Goal: Find specific page/section: Find specific page/section

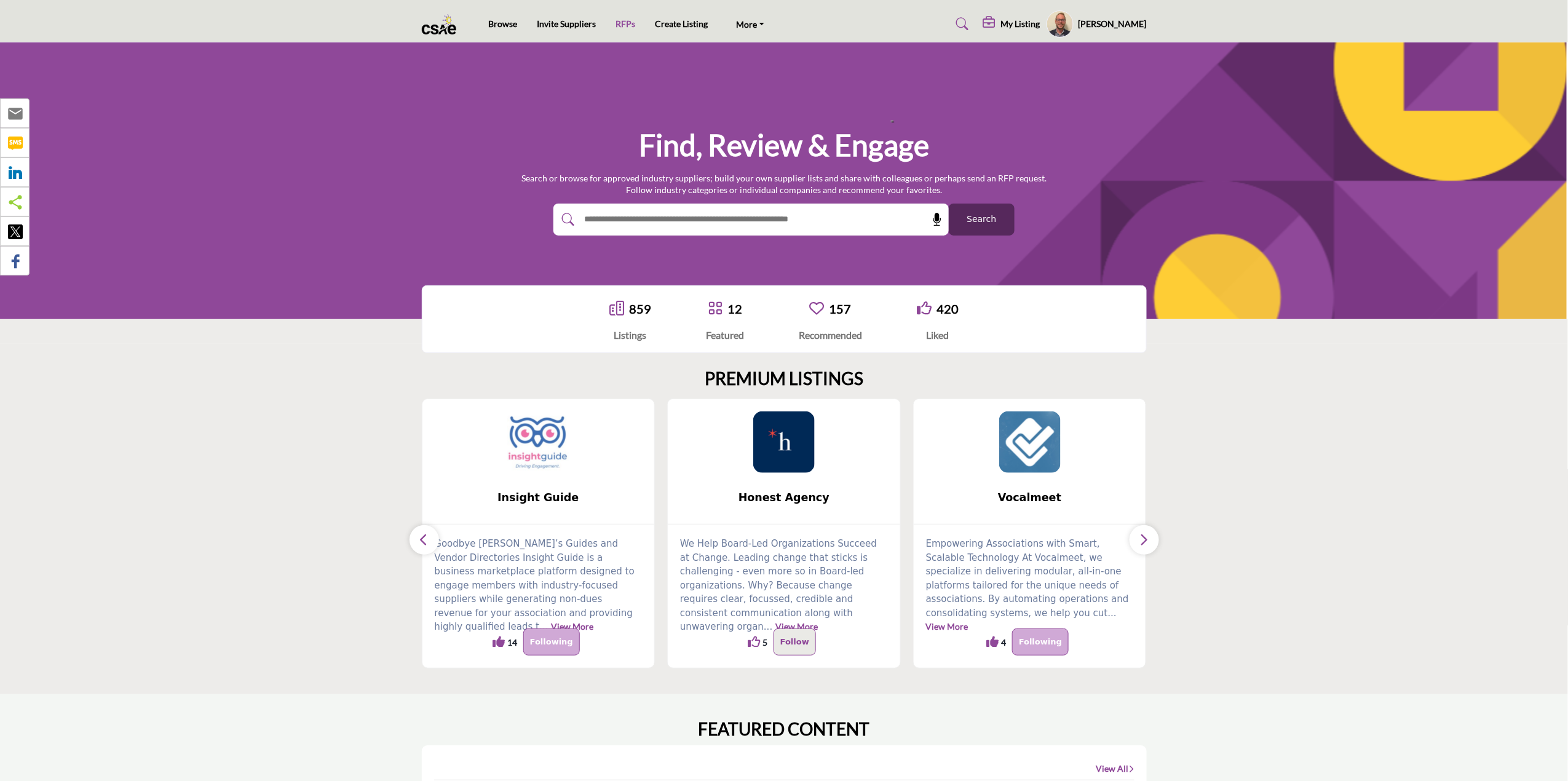
click at [626, 21] on link "RFPs" at bounding box center [626, 23] width 20 height 11
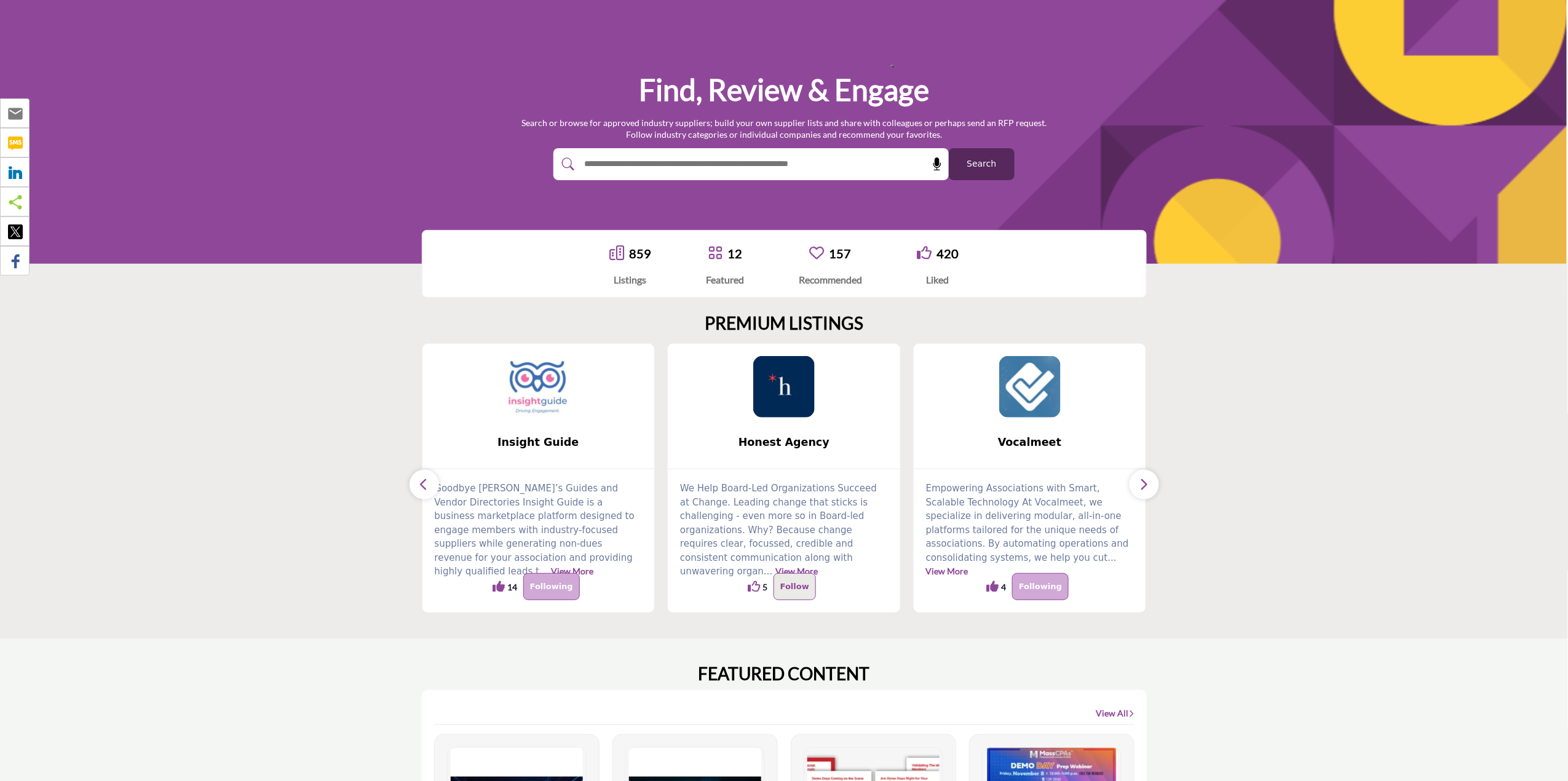
scroll to position [82, 0]
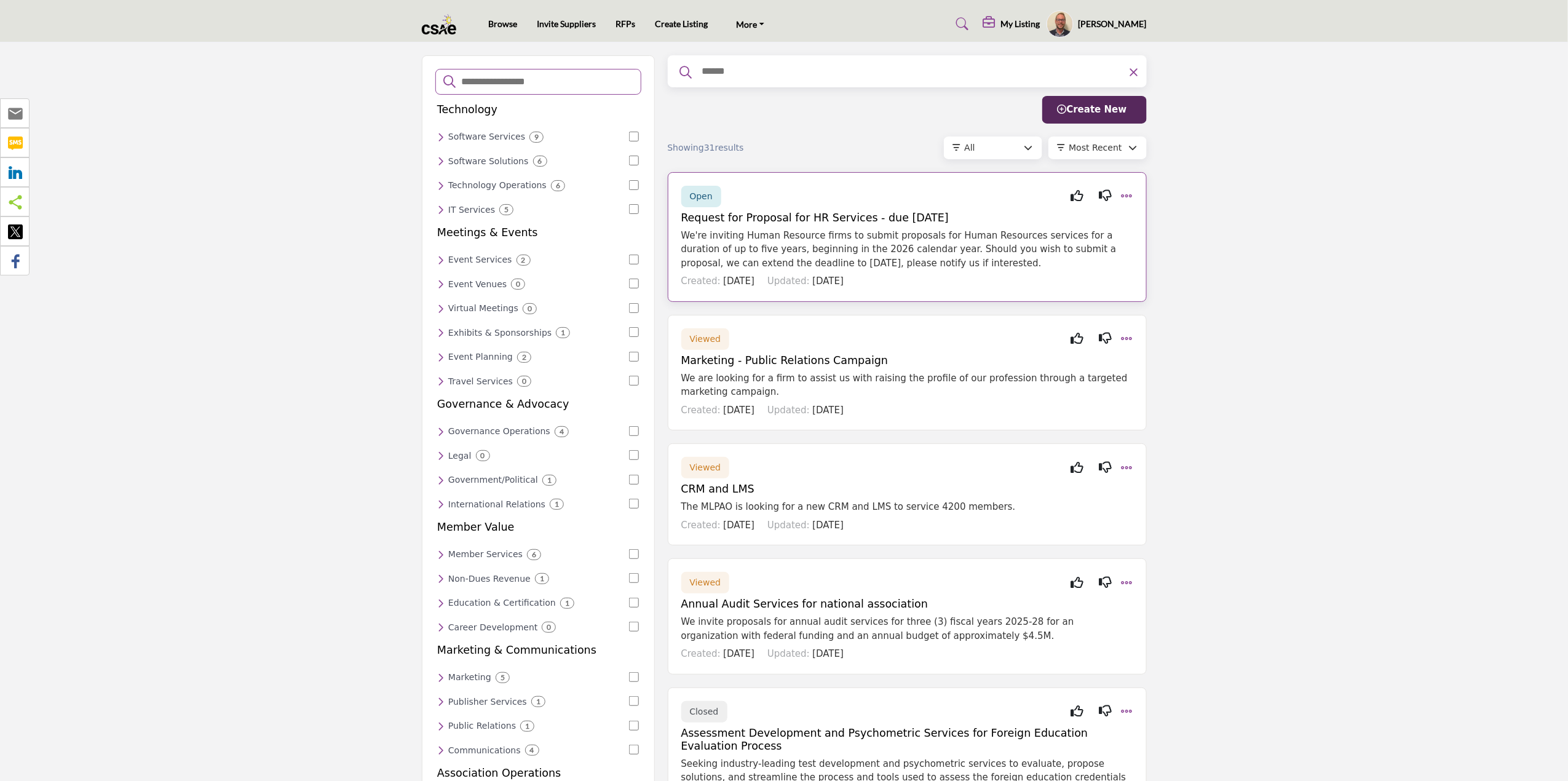
click at [1129, 193] on icon at bounding box center [1127, 196] width 12 height 15
click at [1181, 276] on div "Insights" at bounding box center [1176, 276] width 109 height 19
